Goal: Find specific page/section: Find specific page/section

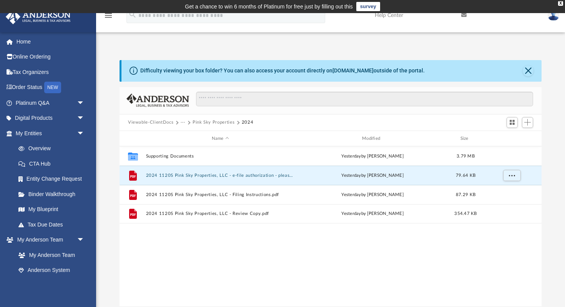
scroll to position [175, 422]
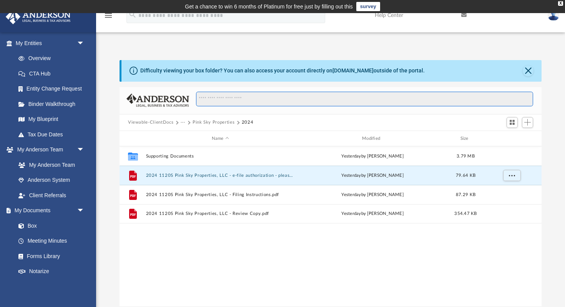
click at [223, 98] on input "Search files and folders" at bounding box center [364, 99] width 337 height 15
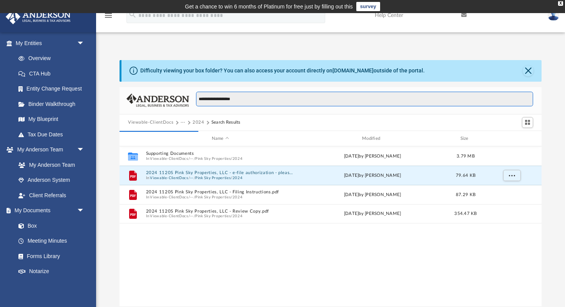
type input "**********"
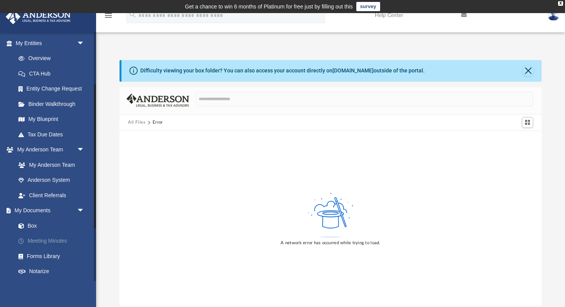
click at [40, 235] on link "Meeting Minutes" at bounding box center [53, 240] width 85 height 15
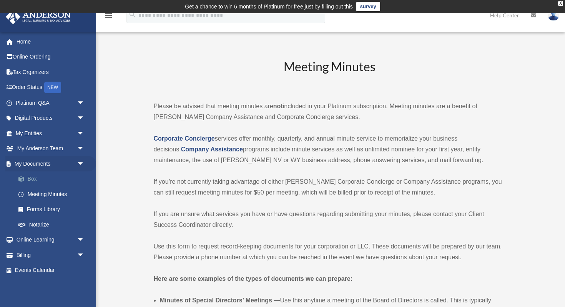
click at [38, 179] on link "Box" at bounding box center [53, 178] width 85 height 15
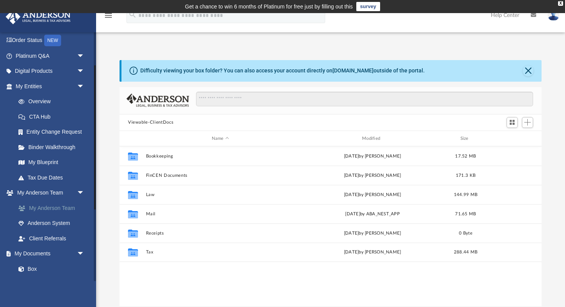
scroll to position [57, 0]
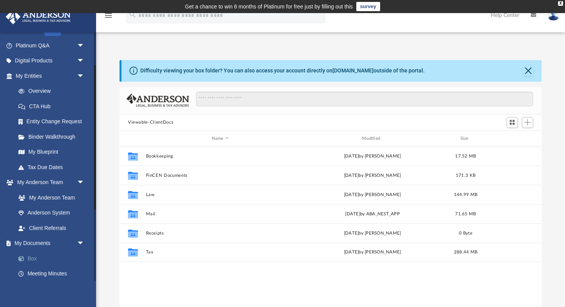
click at [42, 258] on link "Box" at bounding box center [53, 257] width 85 height 15
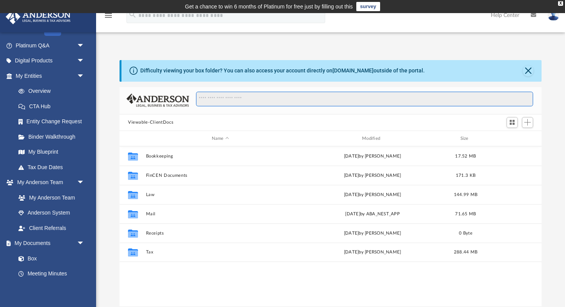
click at [210, 93] on input "Search files and folders" at bounding box center [364, 99] width 337 height 15
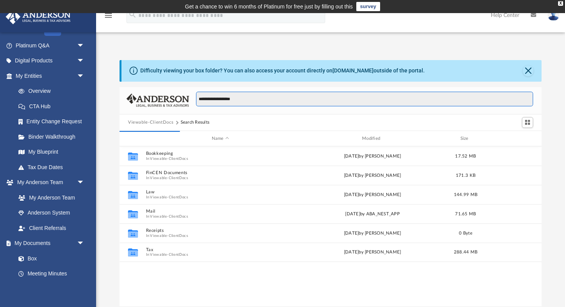
type input "**********"
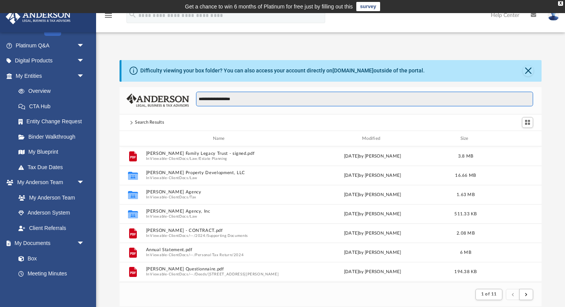
scroll to position [0, 0]
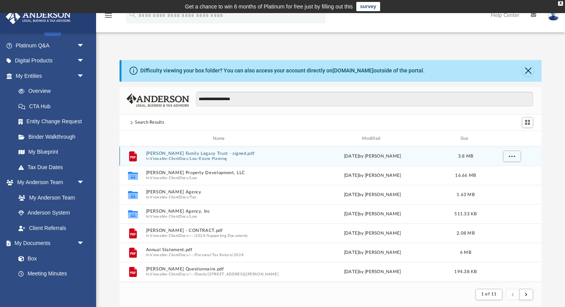
click at [189, 152] on button "[PERSON_NAME] Family Legacy Trust - signed.pdf" at bounding box center [220, 153] width 149 height 5
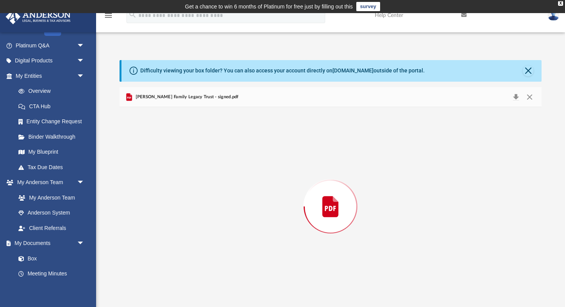
click at [189, 152] on div "Preview" at bounding box center [331, 206] width 422 height 198
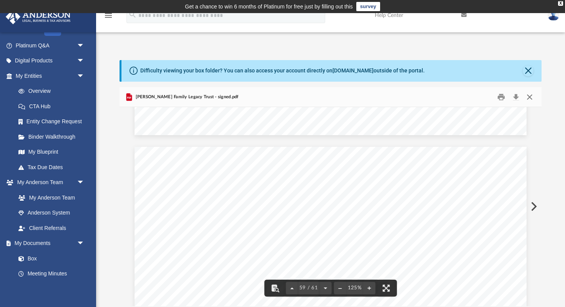
click at [531, 96] on button "Close" at bounding box center [530, 97] width 14 height 12
